Goal: Task Accomplishment & Management: Complete application form

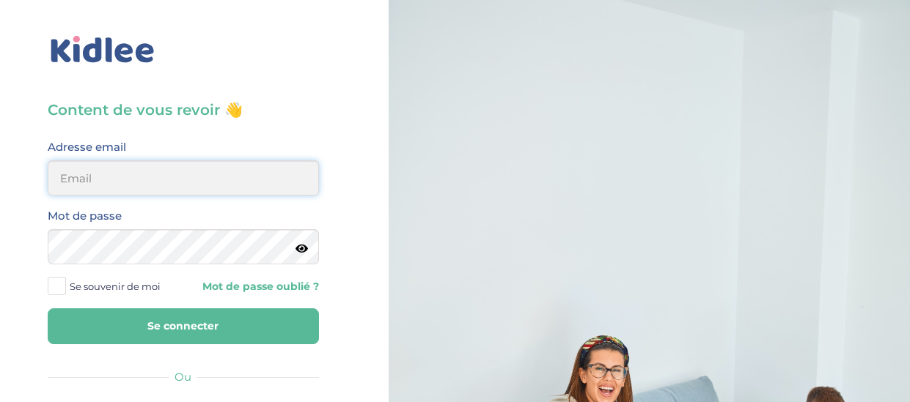
click at [227, 182] on input "email" at bounding box center [183, 178] width 271 height 35
type input "veroapetit@gmail.com"
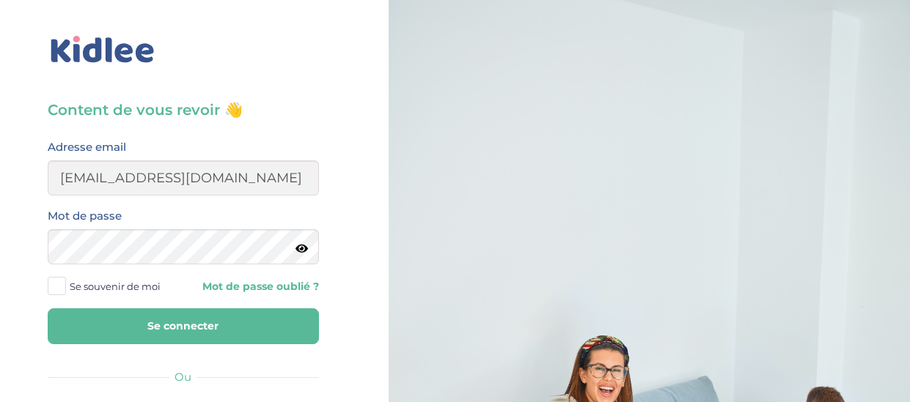
click at [62, 288] on span at bounding box center [57, 286] width 18 height 18
click at [0, 0] on input "Se souvenir de moi" at bounding box center [0, 0] width 0 height 0
click at [139, 328] on button "Se connecter" at bounding box center [183, 327] width 271 height 36
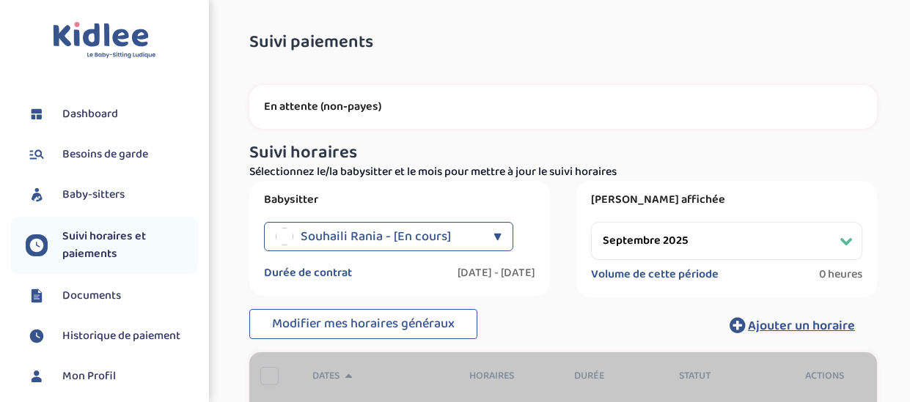
select select "septembre 2025"
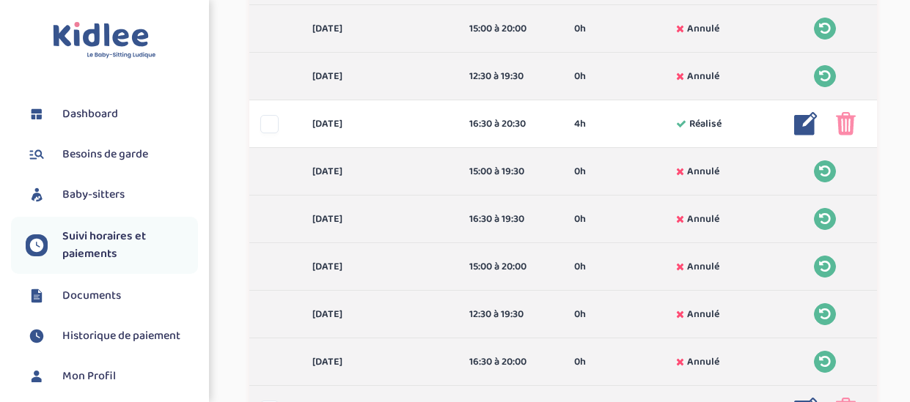
scroll to position [806, 0]
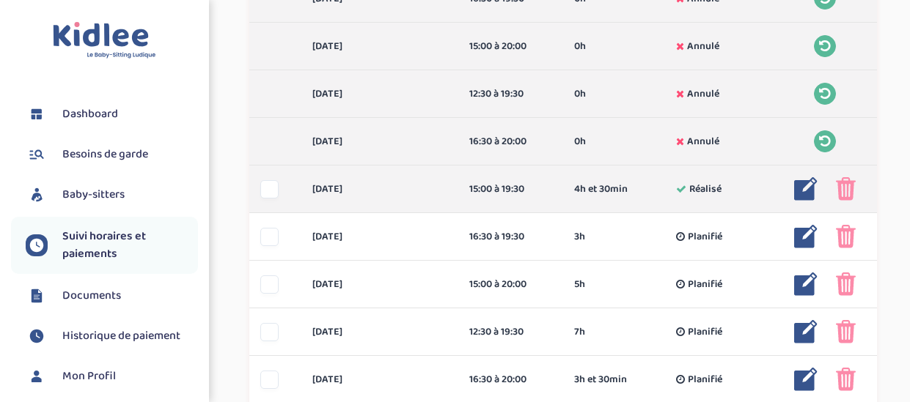
click at [845, 185] on img at bounding box center [846, 188] width 20 height 23
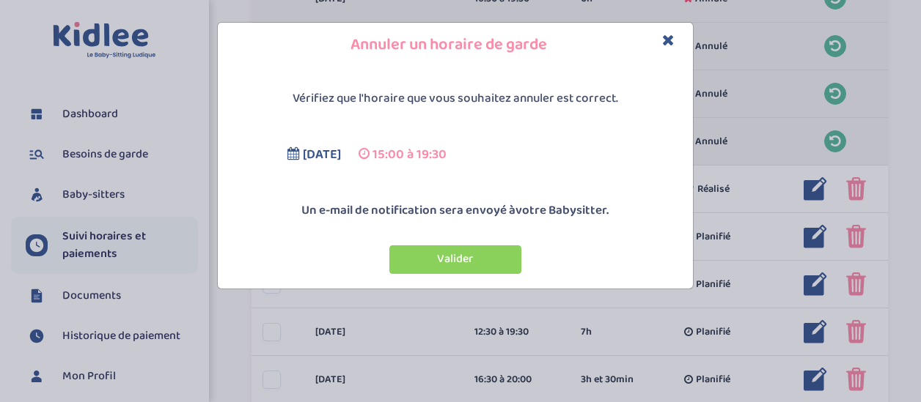
click at [670, 39] on icon "Close" at bounding box center [668, 39] width 12 height 15
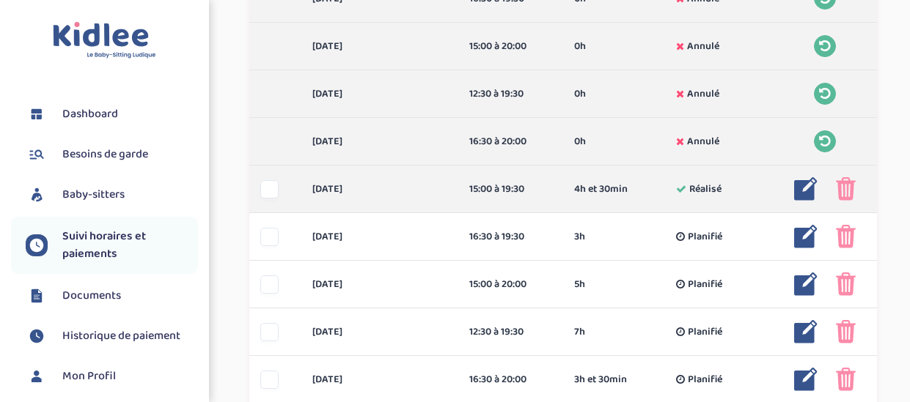
click at [267, 188] on div at bounding box center [269, 189] width 18 height 18
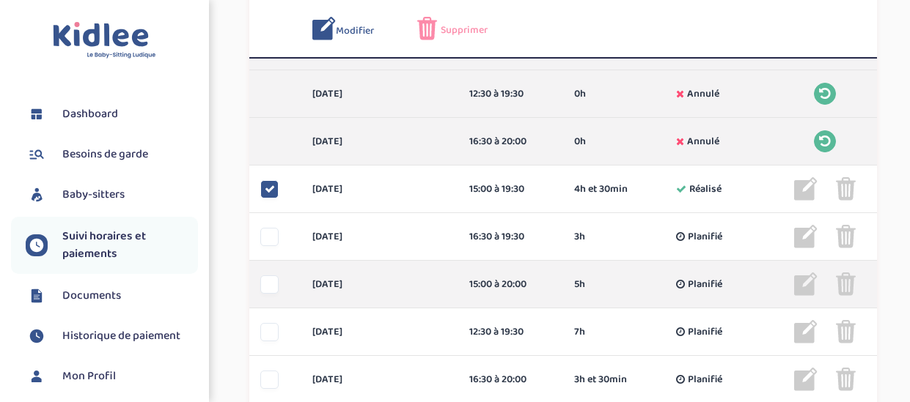
scroll to position [861, 0]
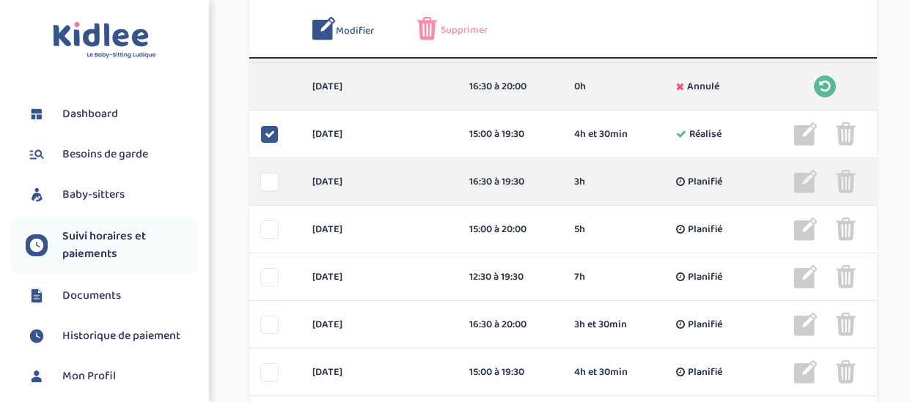
click at [270, 186] on div at bounding box center [269, 182] width 18 height 18
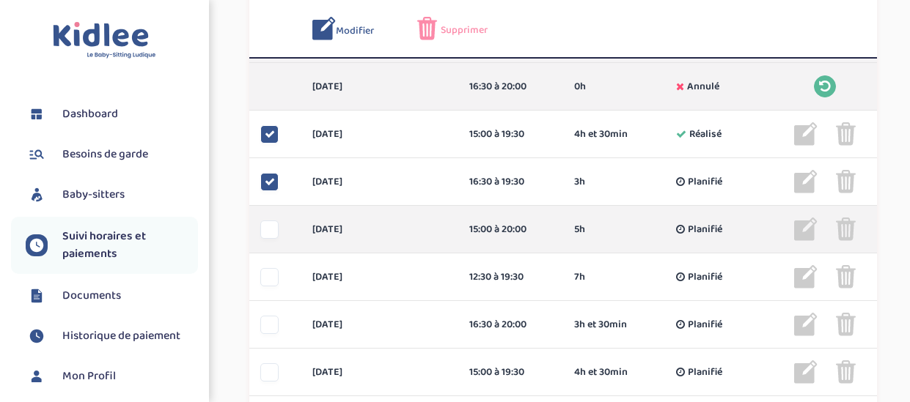
click at [268, 224] on div at bounding box center [269, 230] width 18 height 18
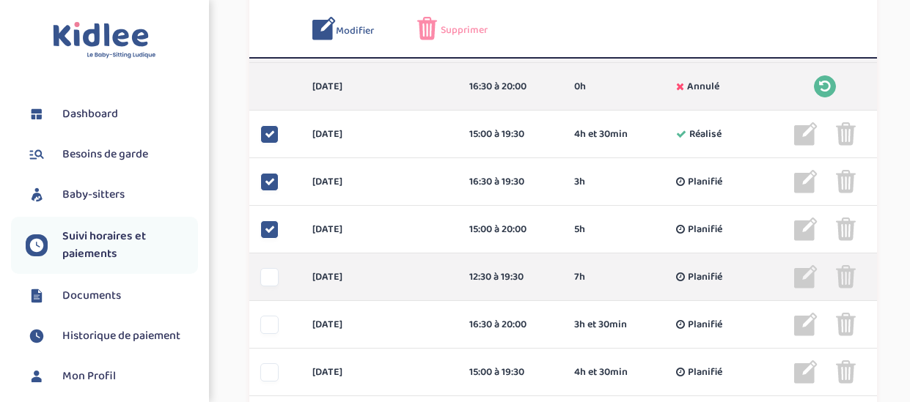
click at [262, 276] on div at bounding box center [269, 277] width 18 height 18
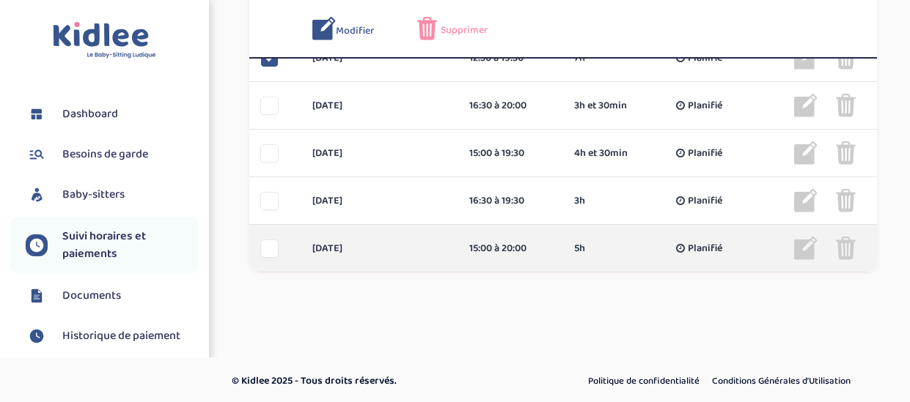
scroll to position [1081, 0]
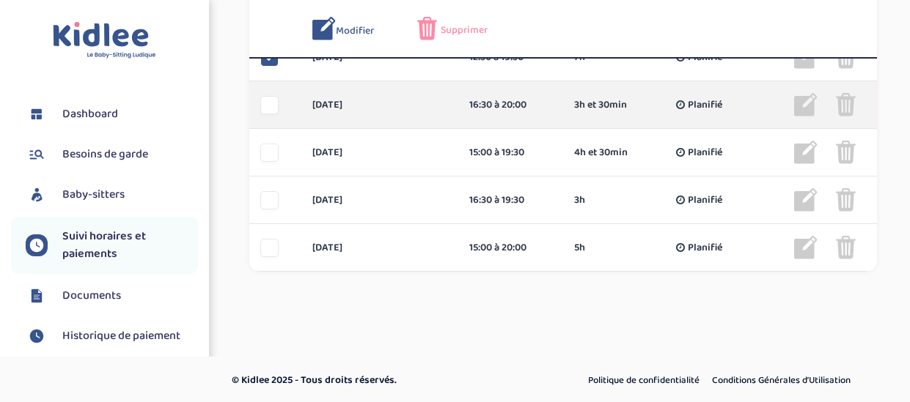
click at [264, 104] on div at bounding box center [269, 105] width 18 height 18
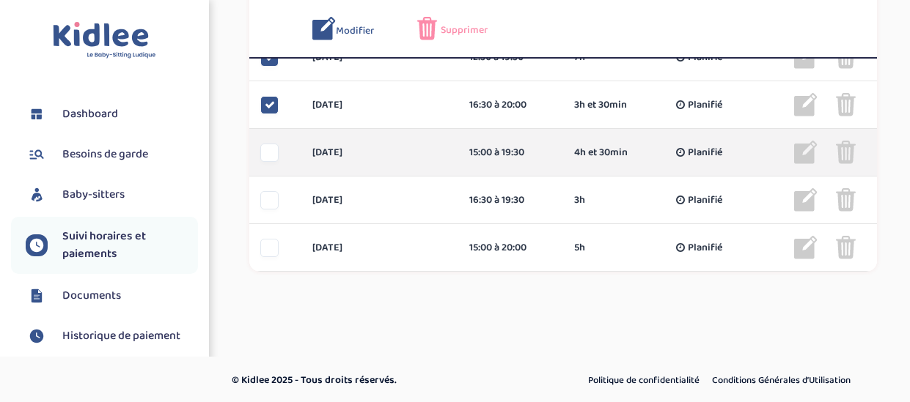
click at [268, 155] on div at bounding box center [269, 153] width 18 height 18
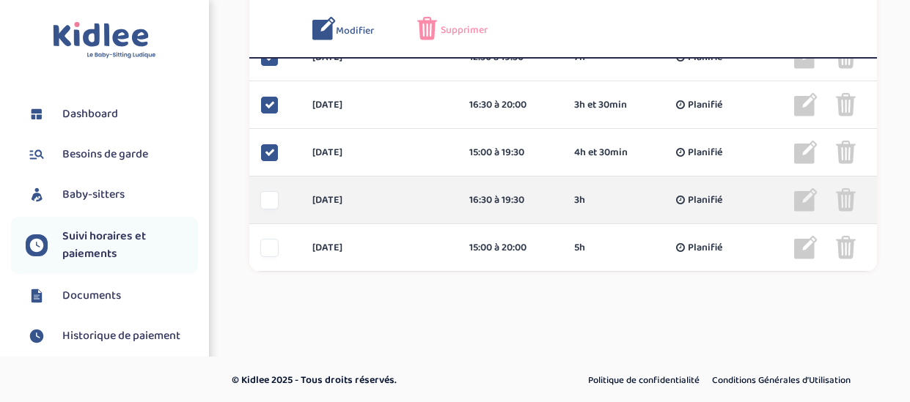
click at [266, 199] on div at bounding box center [269, 200] width 18 height 18
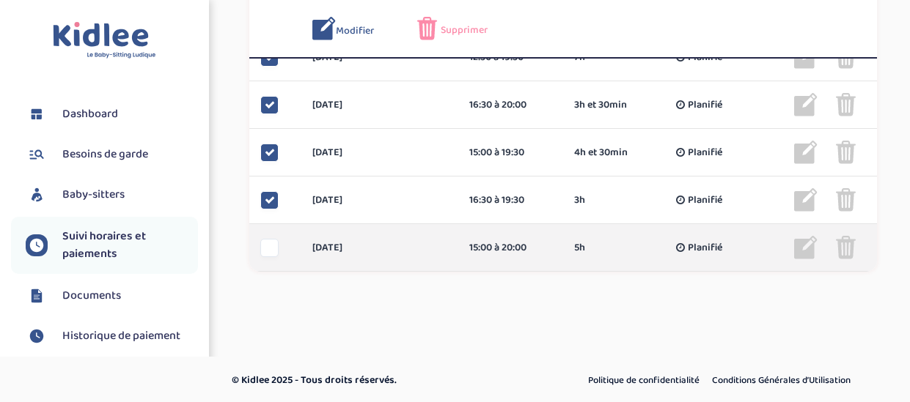
click at [271, 247] on div at bounding box center [269, 248] width 18 height 18
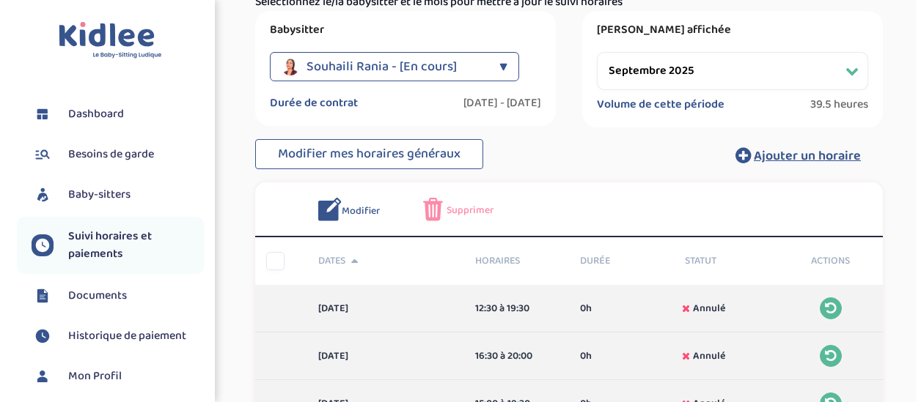
scroll to position [128, 0]
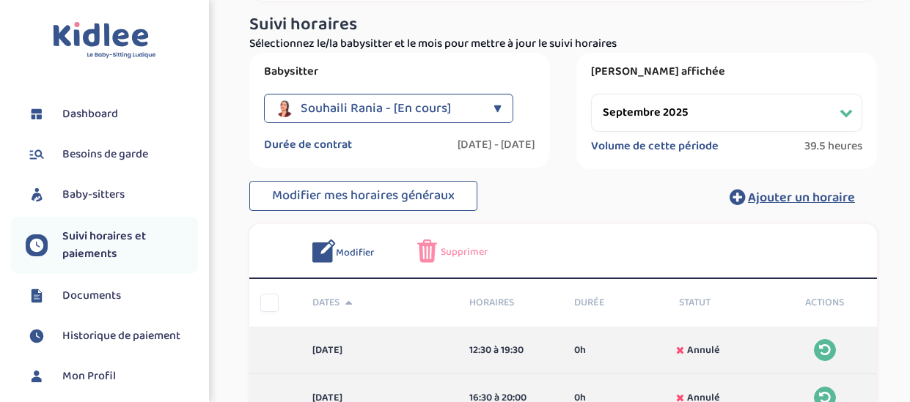
click at [454, 250] on span "Supprimer" at bounding box center [464, 252] width 47 height 15
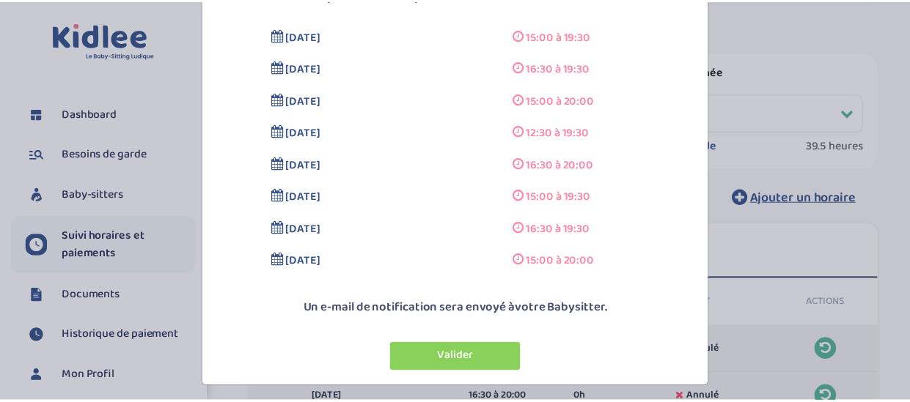
scroll to position [111, 0]
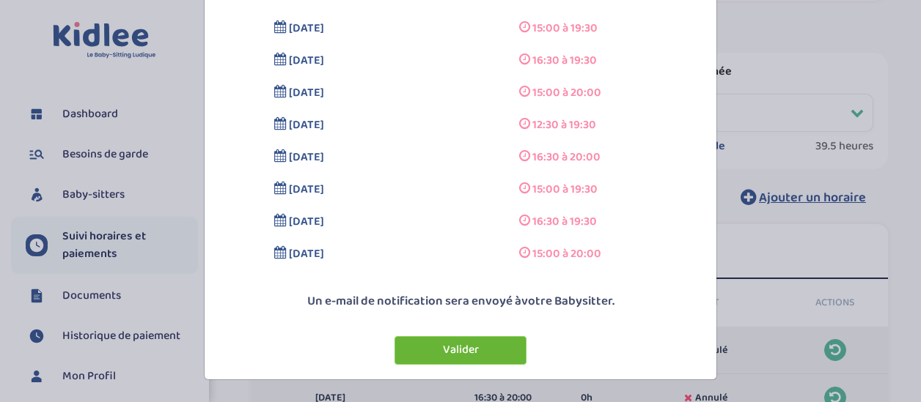
click at [468, 345] on button "Valider" at bounding box center [460, 350] width 132 height 29
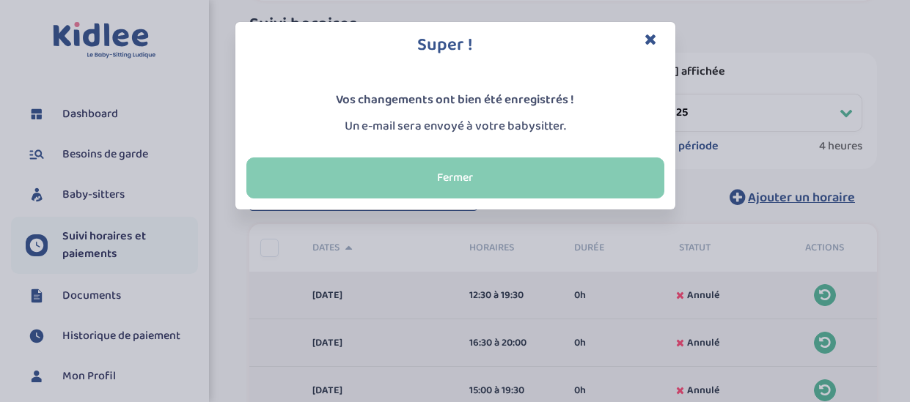
click at [520, 179] on button "Fermer" at bounding box center [455, 178] width 418 height 41
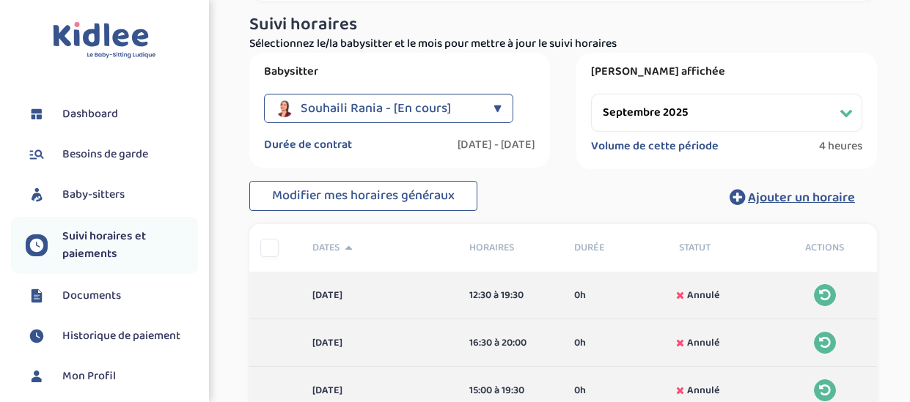
click at [493, 107] on div "▼" at bounding box center [497, 108] width 8 height 29
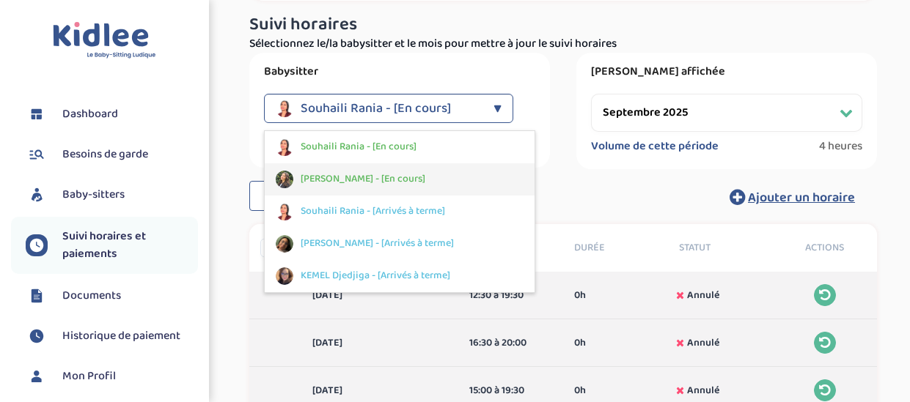
click at [375, 181] on span "Ungur Ioana - [En cours]" at bounding box center [363, 179] width 125 height 15
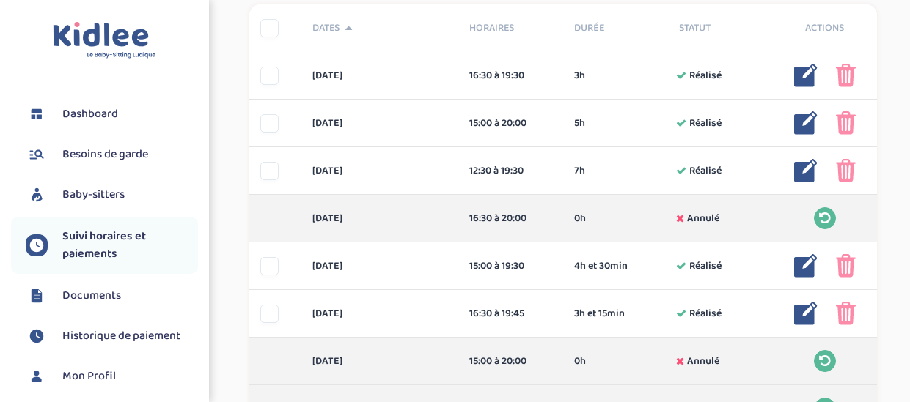
scroll to position [0, 0]
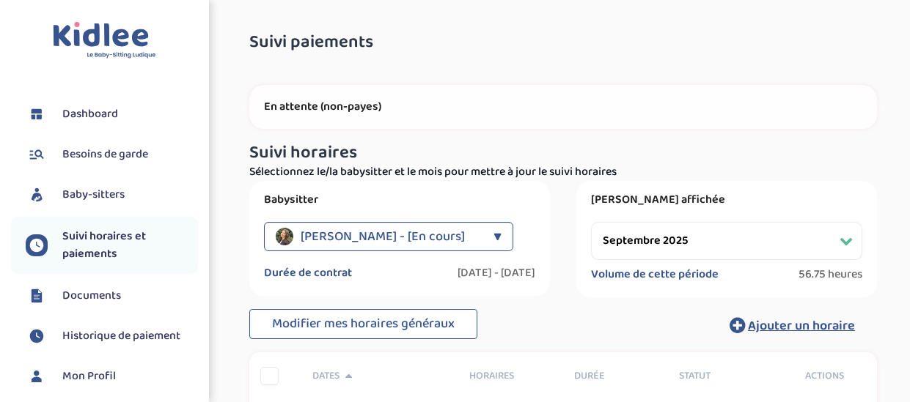
click at [111, 188] on span "Baby-sitters" at bounding box center [93, 195] width 62 height 18
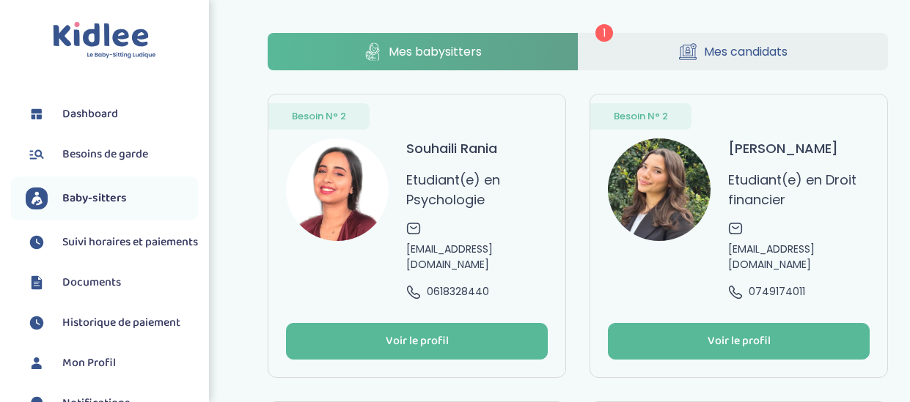
click at [803, 48] on link "Mes candidats" at bounding box center [732, 51] width 309 height 37
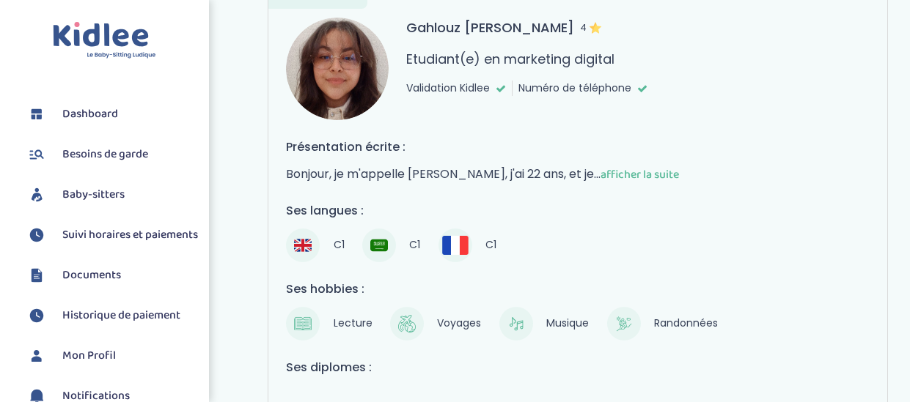
scroll to position [220, 0]
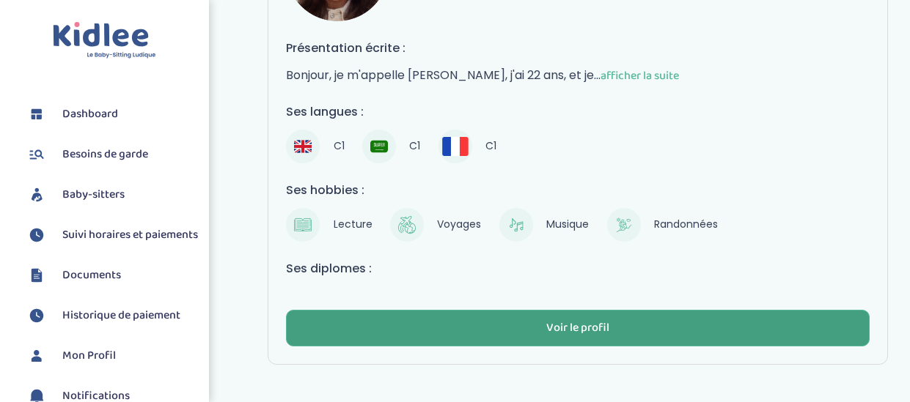
click at [553, 325] on div "Voir le profil" at bounding box center [577, 328] width 63 height 17
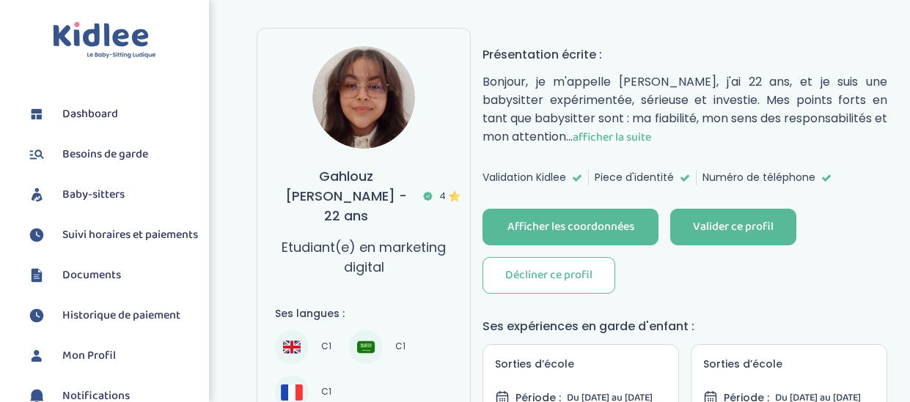
scroll to position [220, 0]
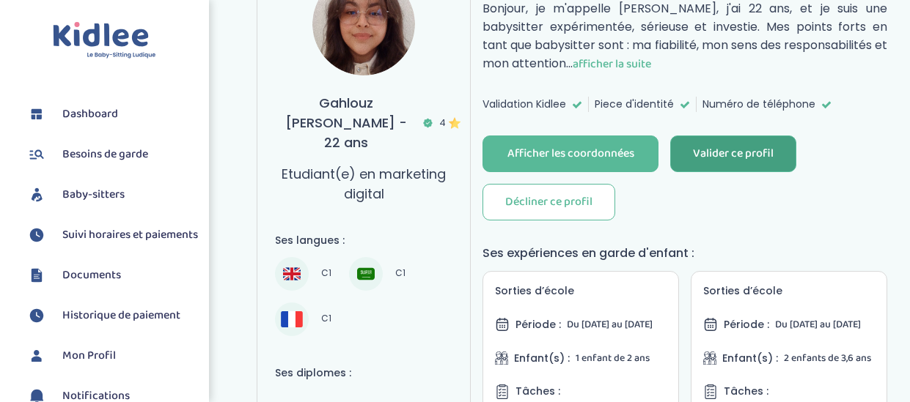
click at [739, 147] on div "Valider ce profil" at bounding box center [733, 154] width 81 height 17
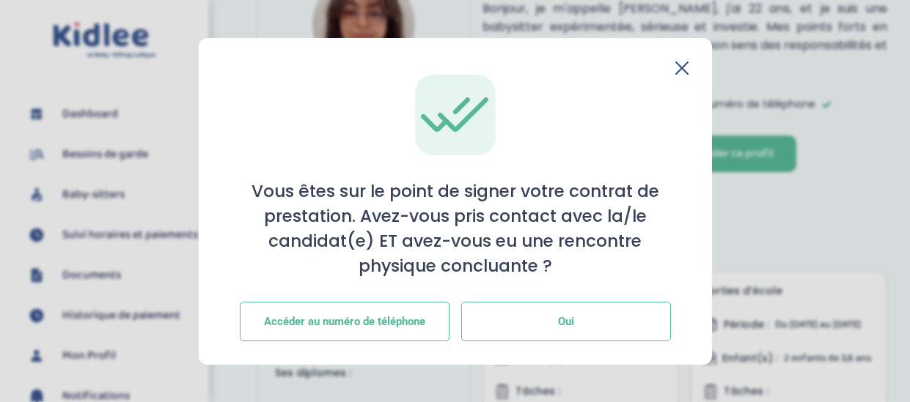
click at [589, 321] on button "Oui" at bounding box center [566, 322] width 210 height 40
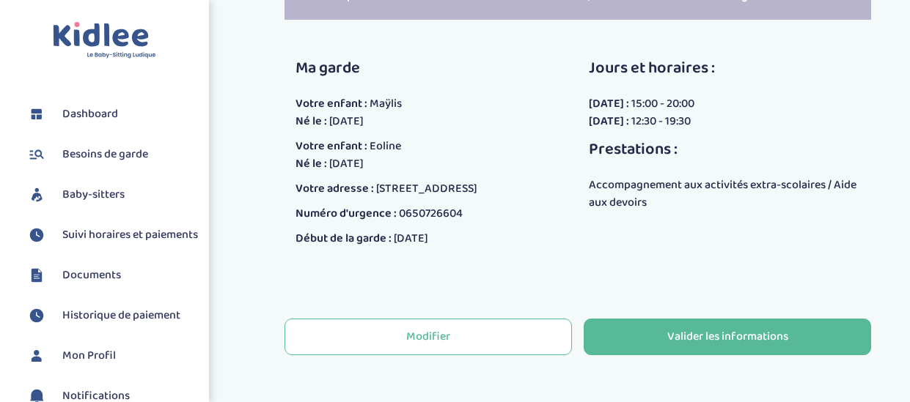
scroll to position [348, 0]
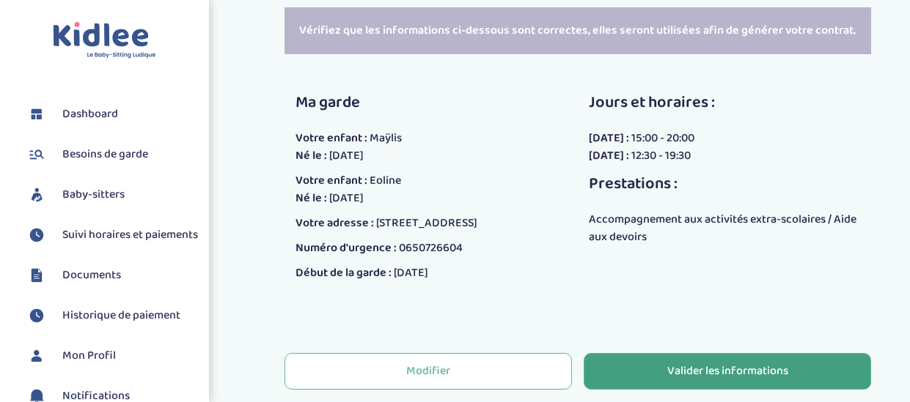
click at [709, 364] on div "Valider les informations" at bounding box center [727, 372] width 121 height 17
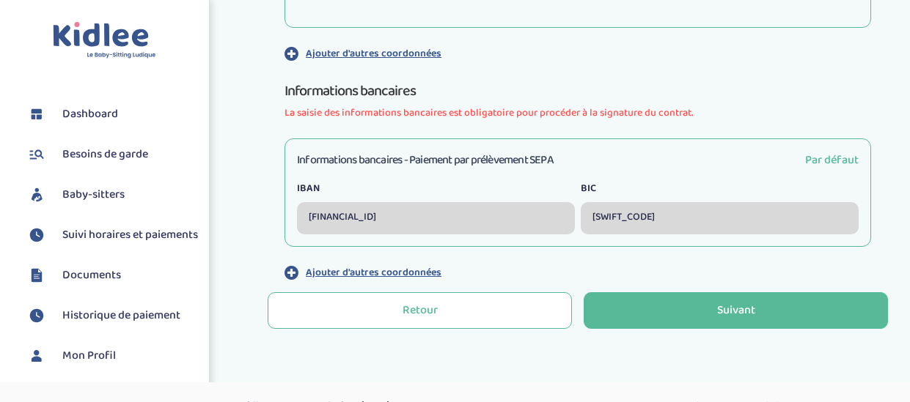
scroll to position [696, 0]
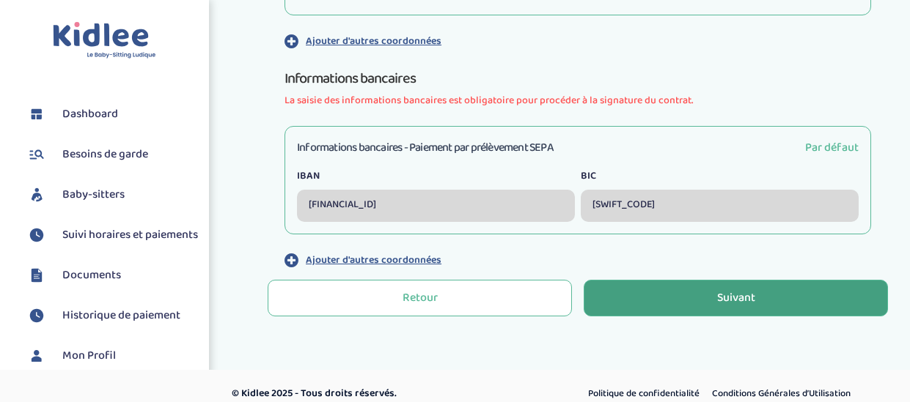
click at [740, 290] on div "Suivant" at bounding box center [736, 298] width 38 height 17
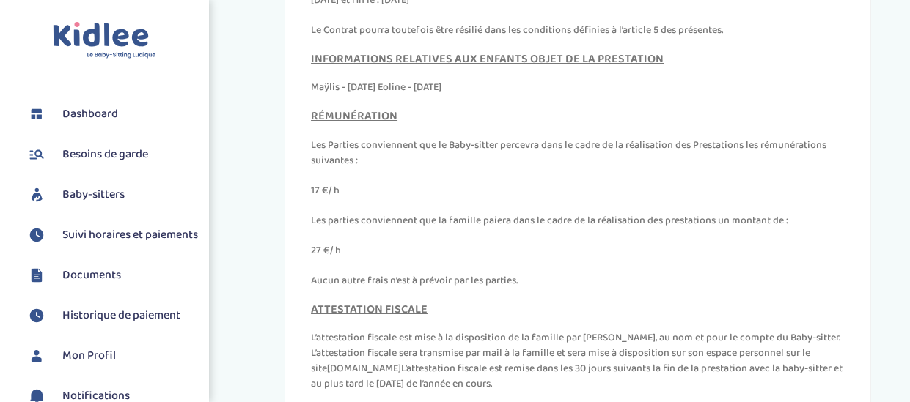
scroll to position [611, 0]
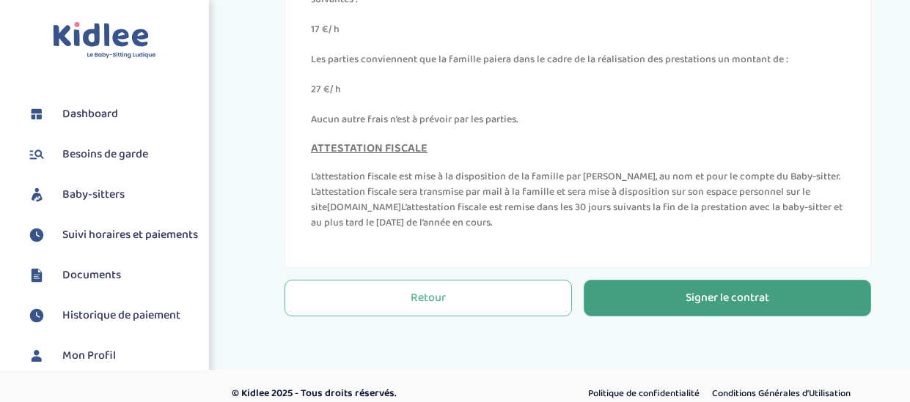
click at [736, 290] on div "Signer le contrat" at bounding box center [727, 298] width 84 height 17
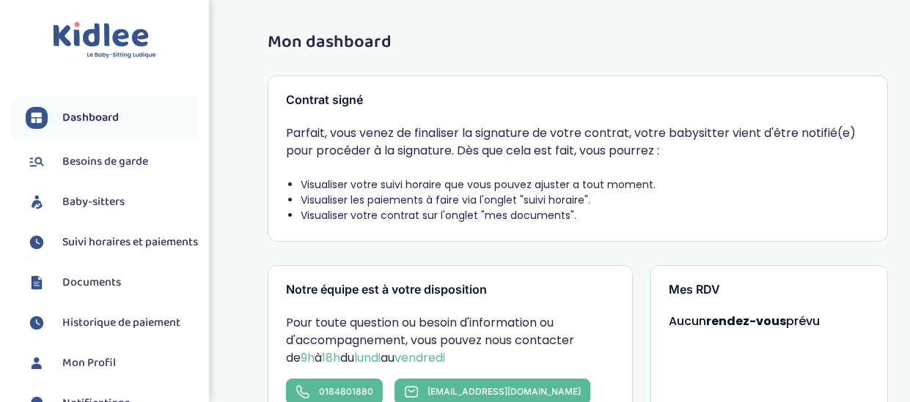
click at [108, 203] on span "Baby-sitters" at bounding box center [93, 203] width 62 height 18
